Goal: Information Seeking & Learning: Learn about a topic

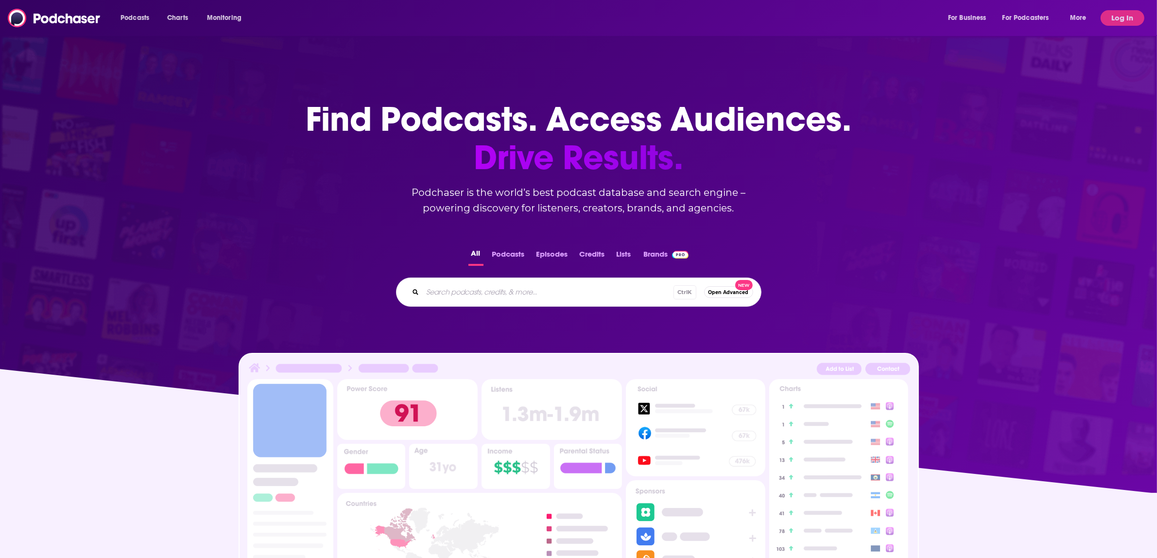
click at [376, 23] on span "Log In" at bounding box center [1123, 18] width 44 height 16
click at [376, 17] on button "Log In" at bounding box center [1123, 18] width 44 height 16
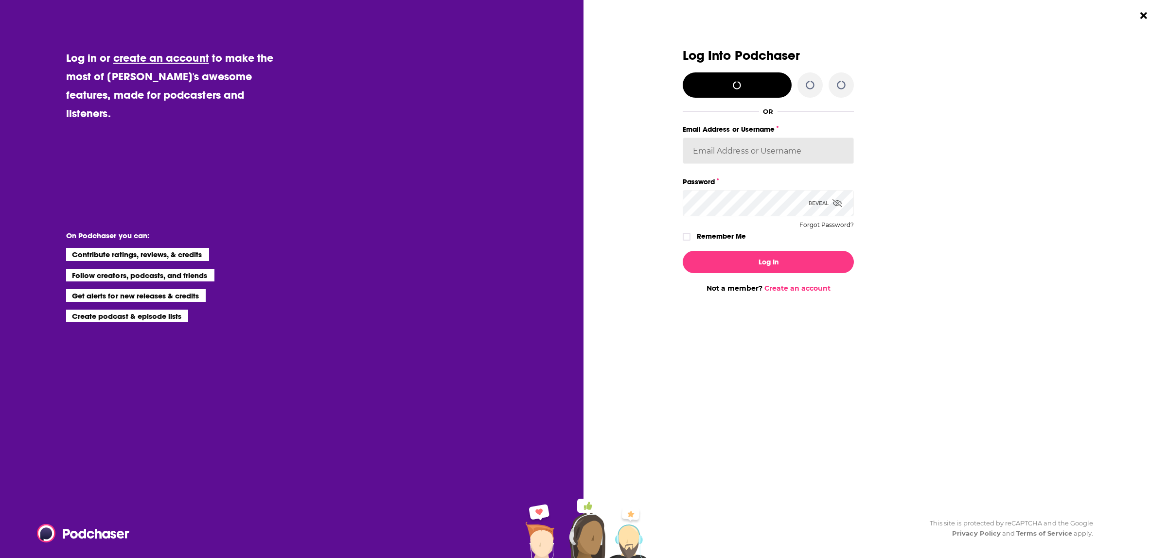
type input "[EMAIL_ADDRESS][PERSON_NAME][DOMAIN_NAME]"
click at [376, 265] on button "Log In" at bounding box center [767, 262] width 171 height 22
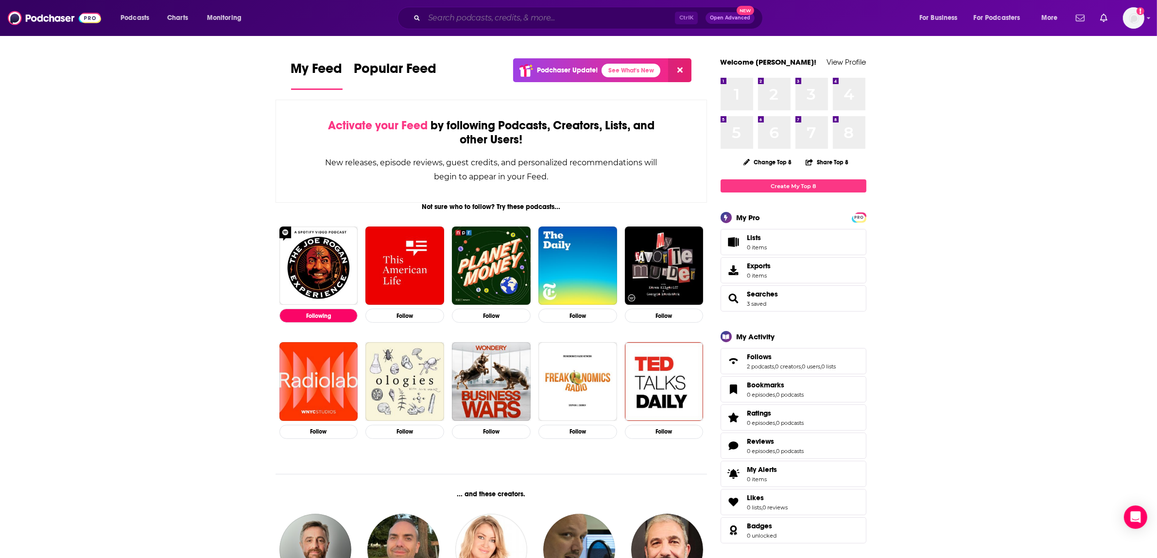
click at [376, 19] on input "Search podcasts, credits, & more..." at bounding box center [549, 18] width 251 height 16
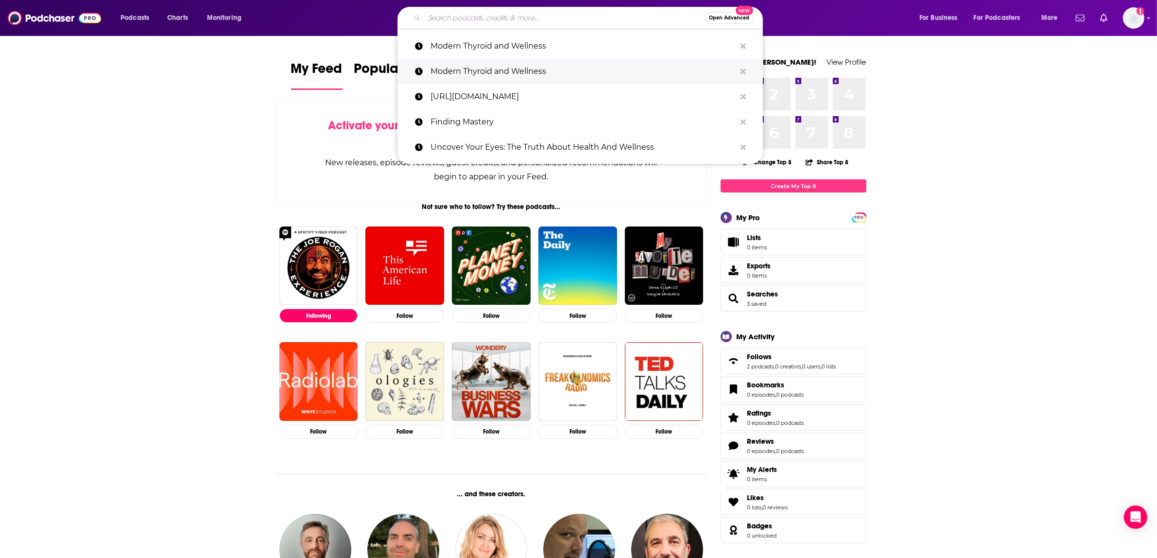
click at [376, 59] on p "Modern Thyroid and Wellness" at bounding box center [583, 71] width 305 height 25
type input "Modern Thyroid and Wellness"
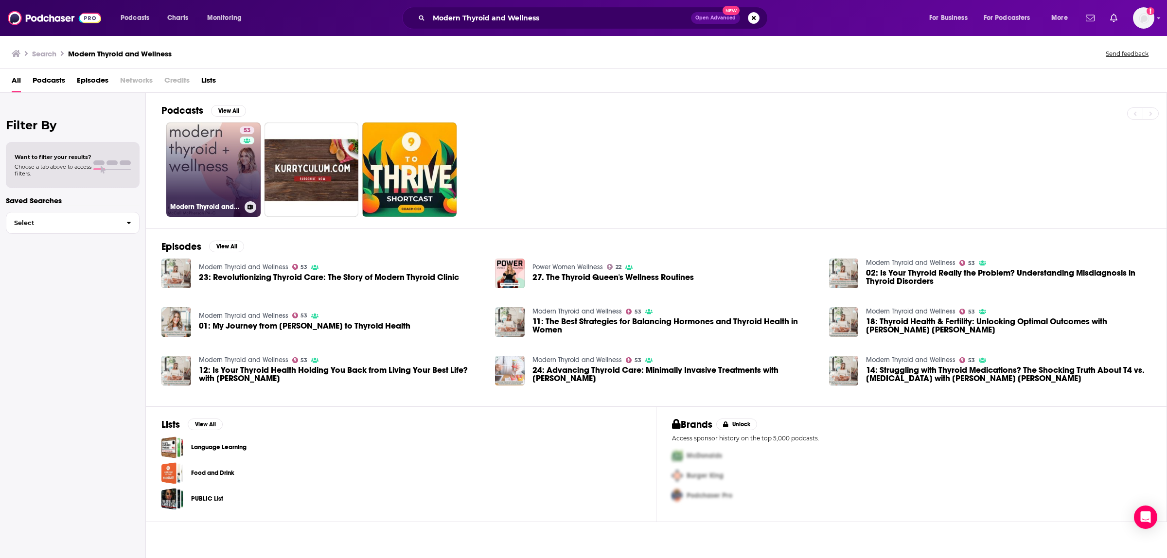
click at [225, 161] on link "53 Modern Thyroid and Wellness" at bounding box center [213, 169] width 94 height 94
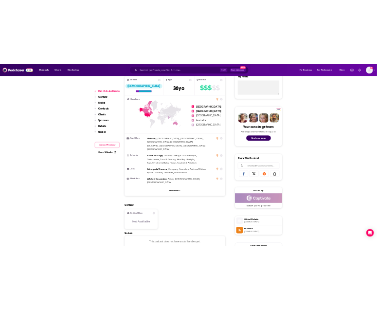
scroll to position [304, 0]
